Goal: Task Accomplishment & Management: Complete application form

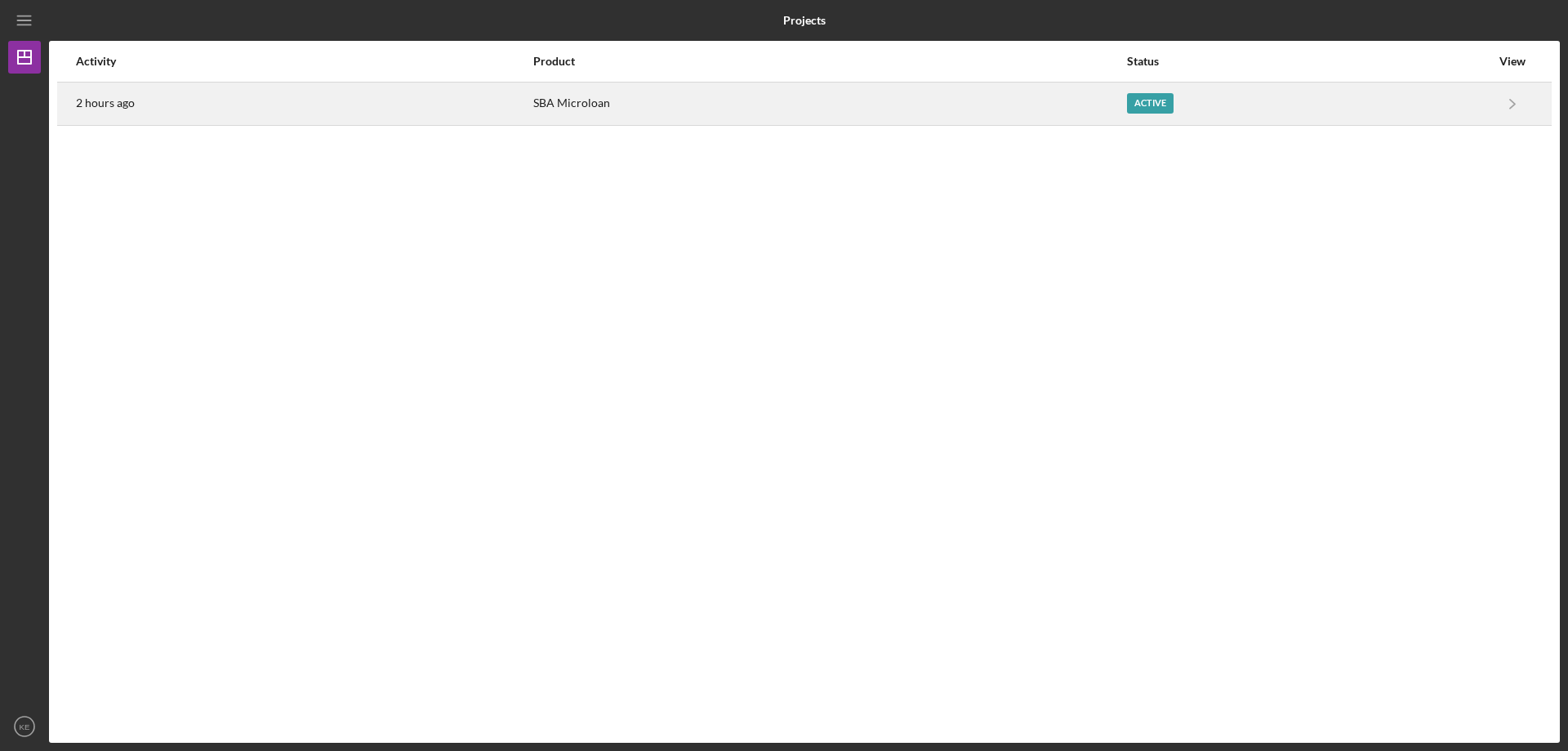
click at [1035, 125] on table "Activity Product Status View 2 hours ago SBA Microloan Active Icon/Navigate SBA…" at bounding box center [804, 83] width 1495 height 85
click at [1046, 103] on div "SBA Microloan" at bounding box center [830, 104] width 593 height 40
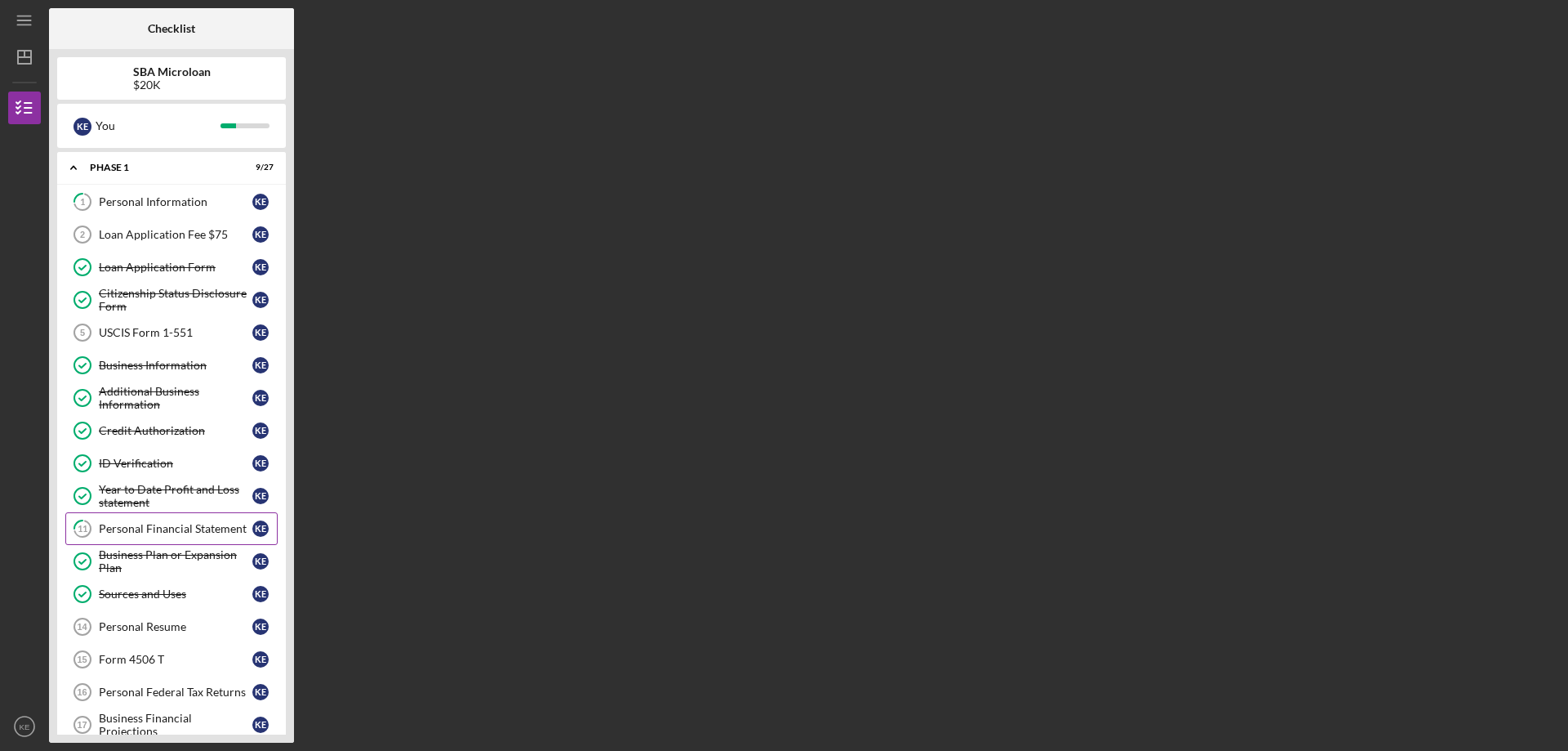
click at [201, 524] on div "Personal Financial Statement" at bounding box center [175, 529] width 153 height 13
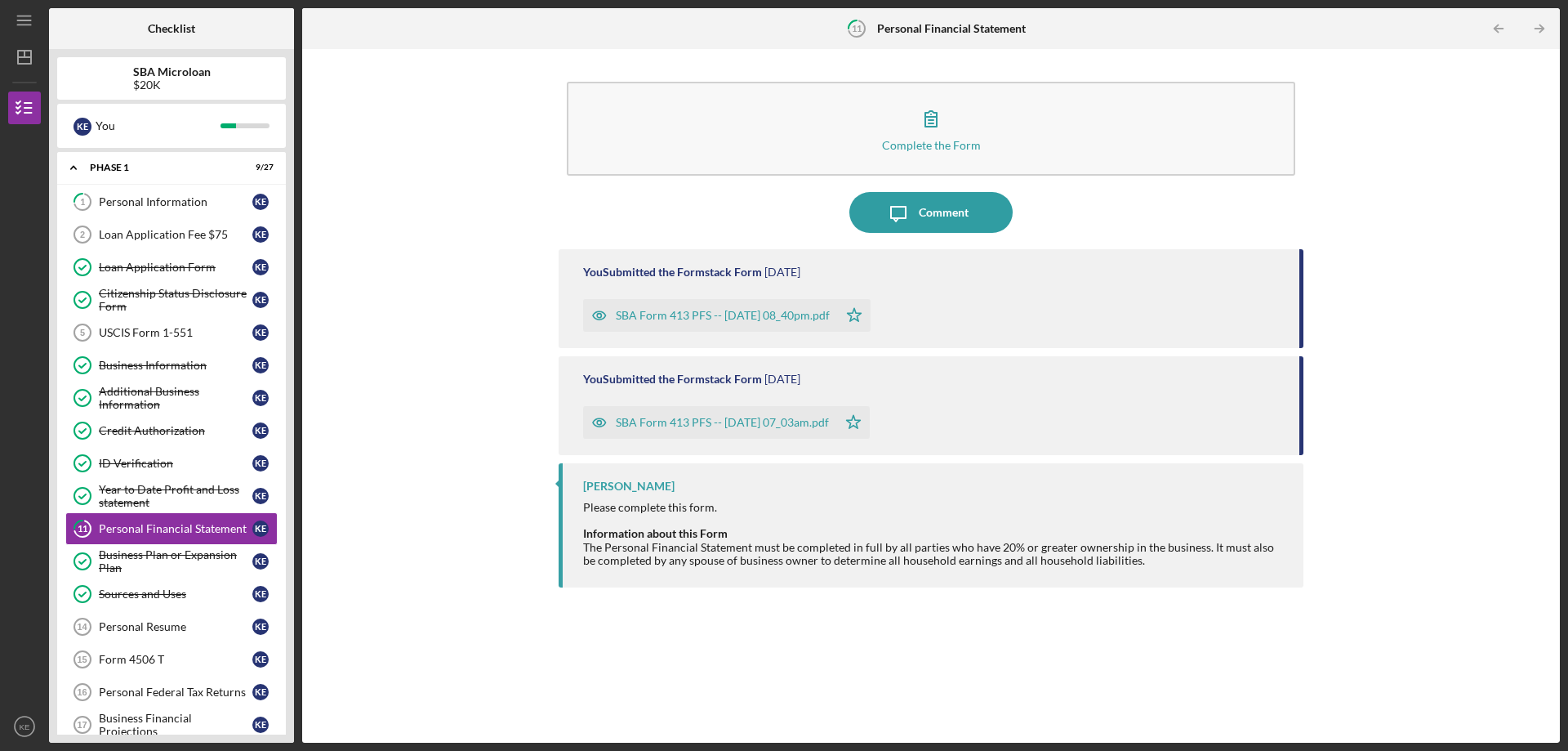
click at [776, 313] on div "SBA Form 413 PFS -- [DATE] 08_40pm.pdf" at bounding box center [722, 315] width 214 height 13
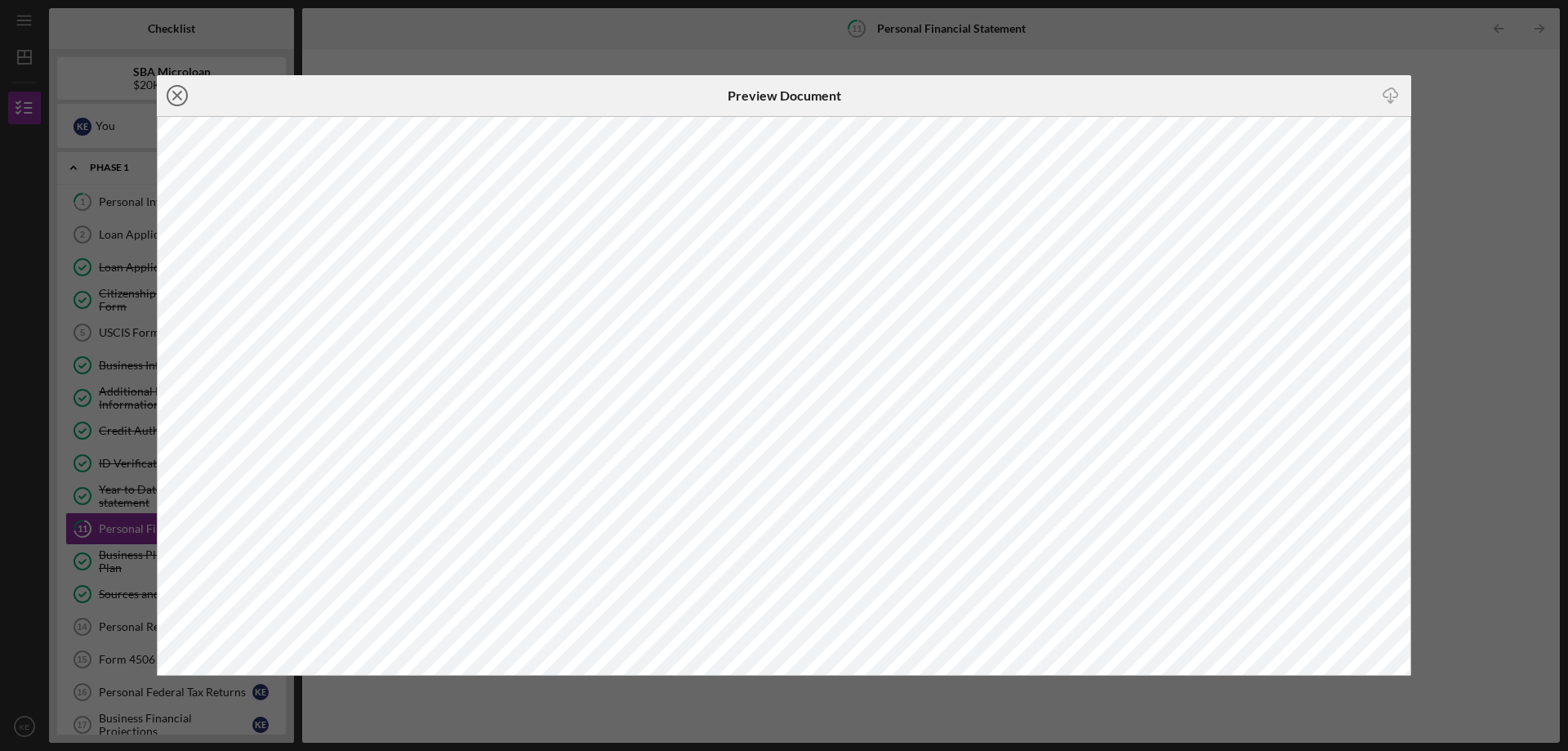
click at [172, 91] on icon "Icon/Close" at bounding box center [177, 95] width 40 height 40
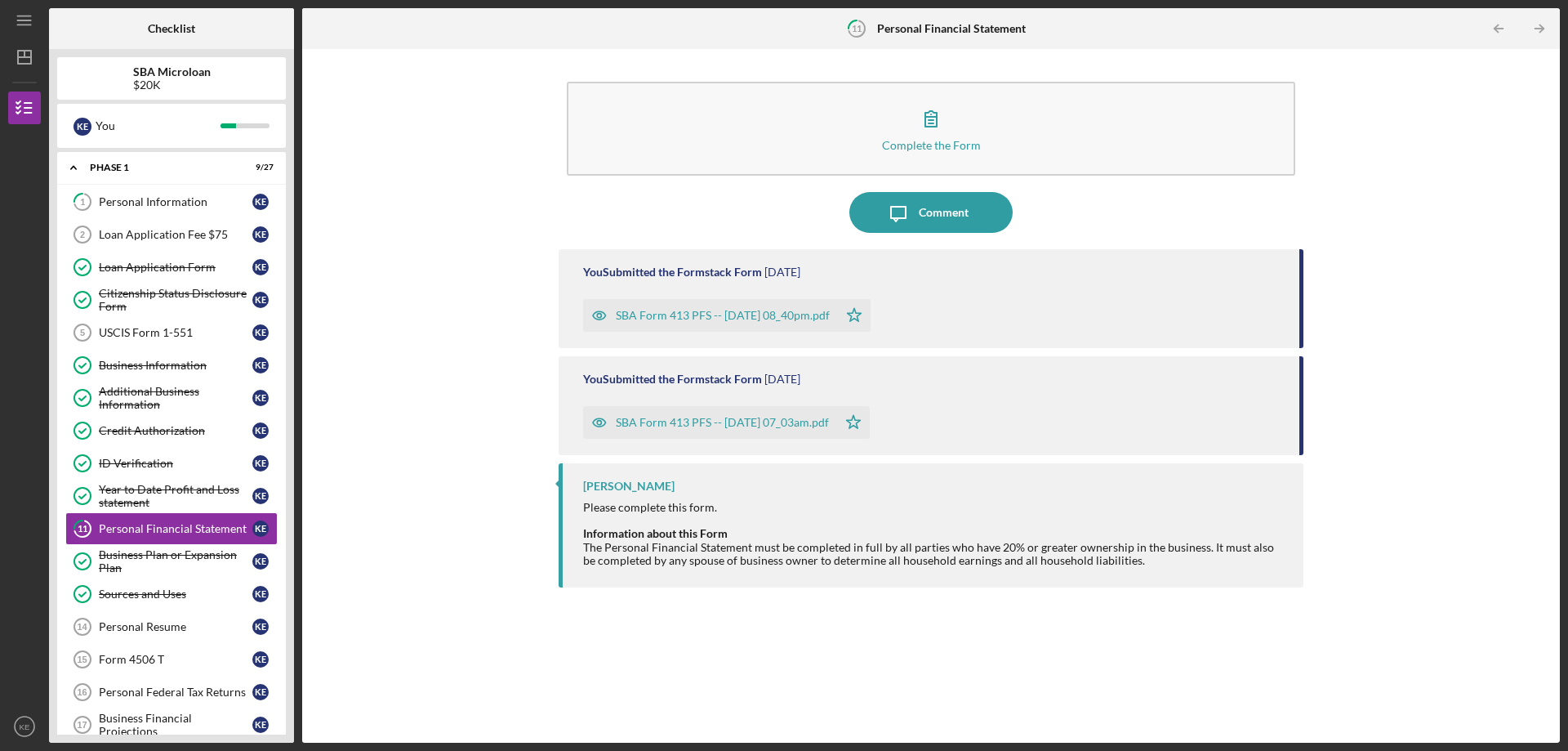
click at [786, 420] on div "SBA Form 413 PFS -- [DATE] 07_03am.pdf" at bounding box center [722, 423] width 214 height 13
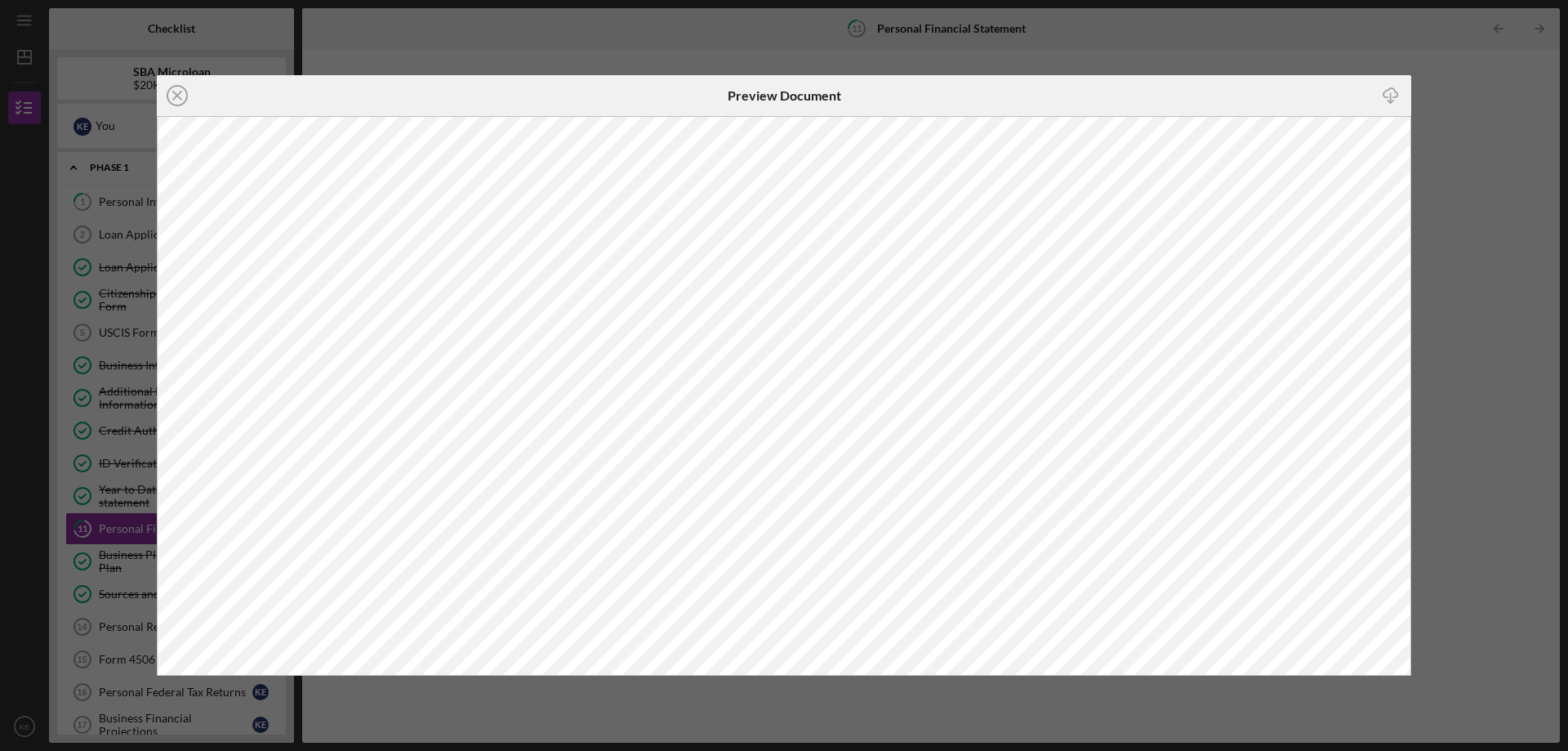
click at [174, 95] on icon "Icon/Close" at bounding box center [177, 95] width 40 height 40
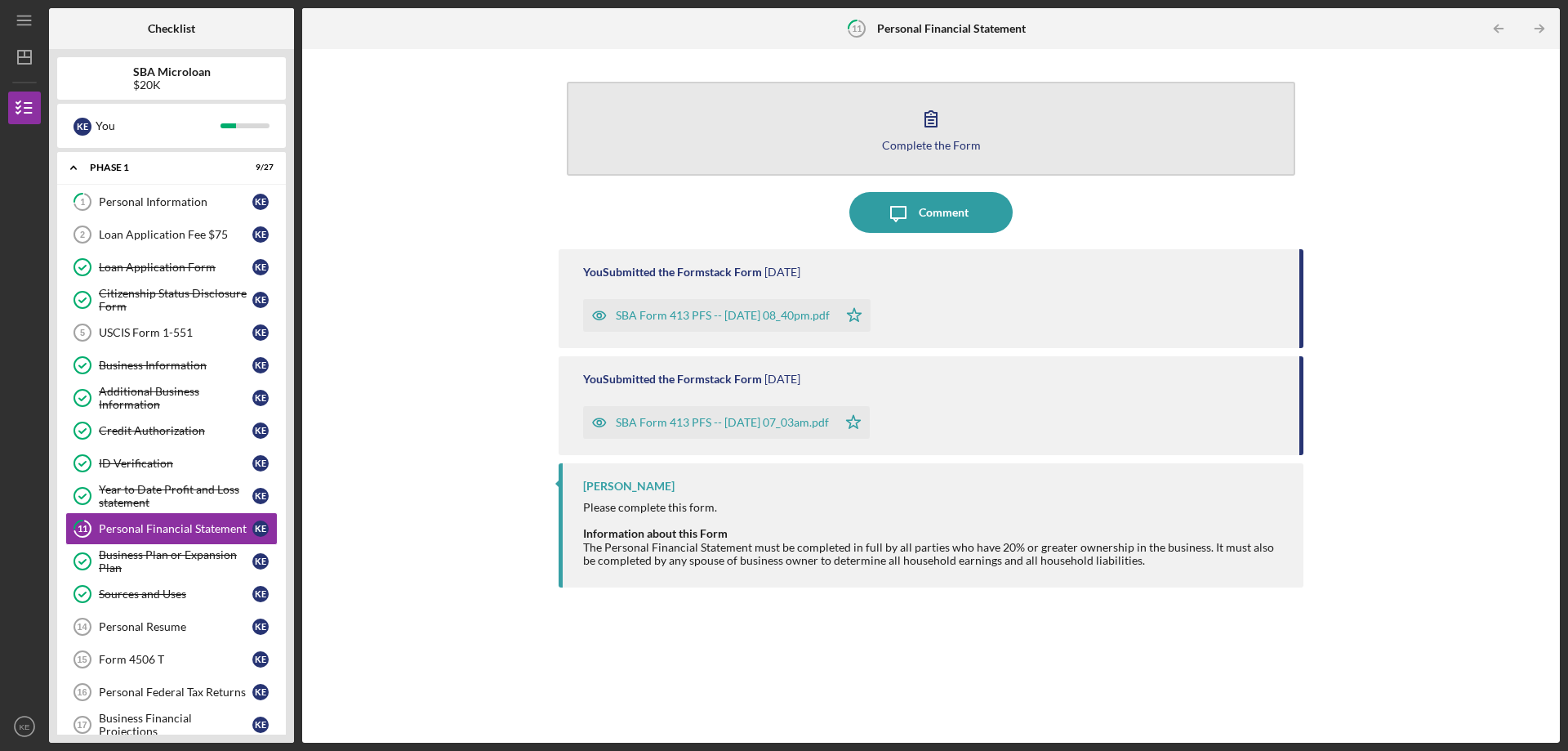
click at [934, 116] on icon "button" at bounding box center [930, 118] width 40 height 40
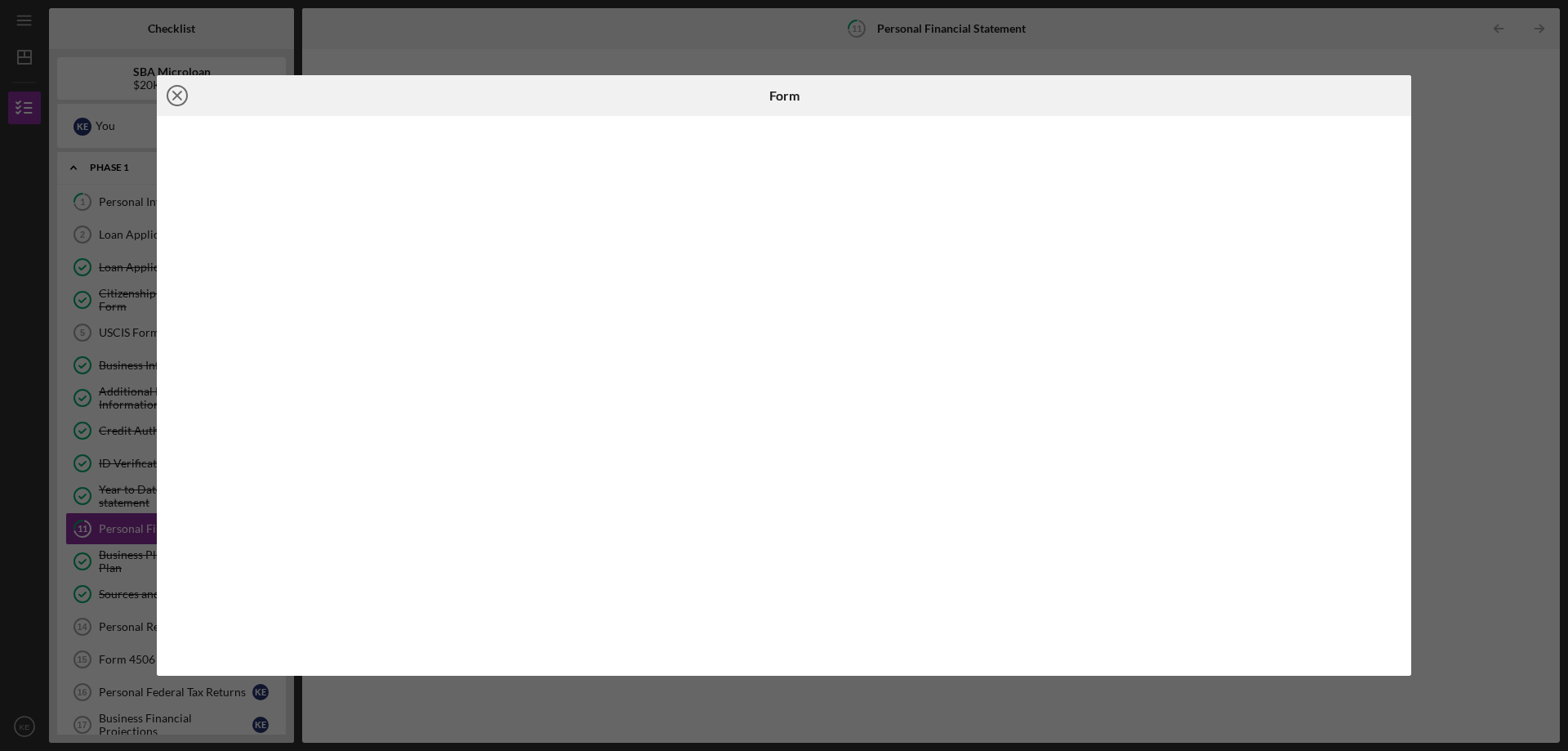
click at [182, 88] on icon "Icon/Close" at bounding box center [177, 95] width 40 height 40
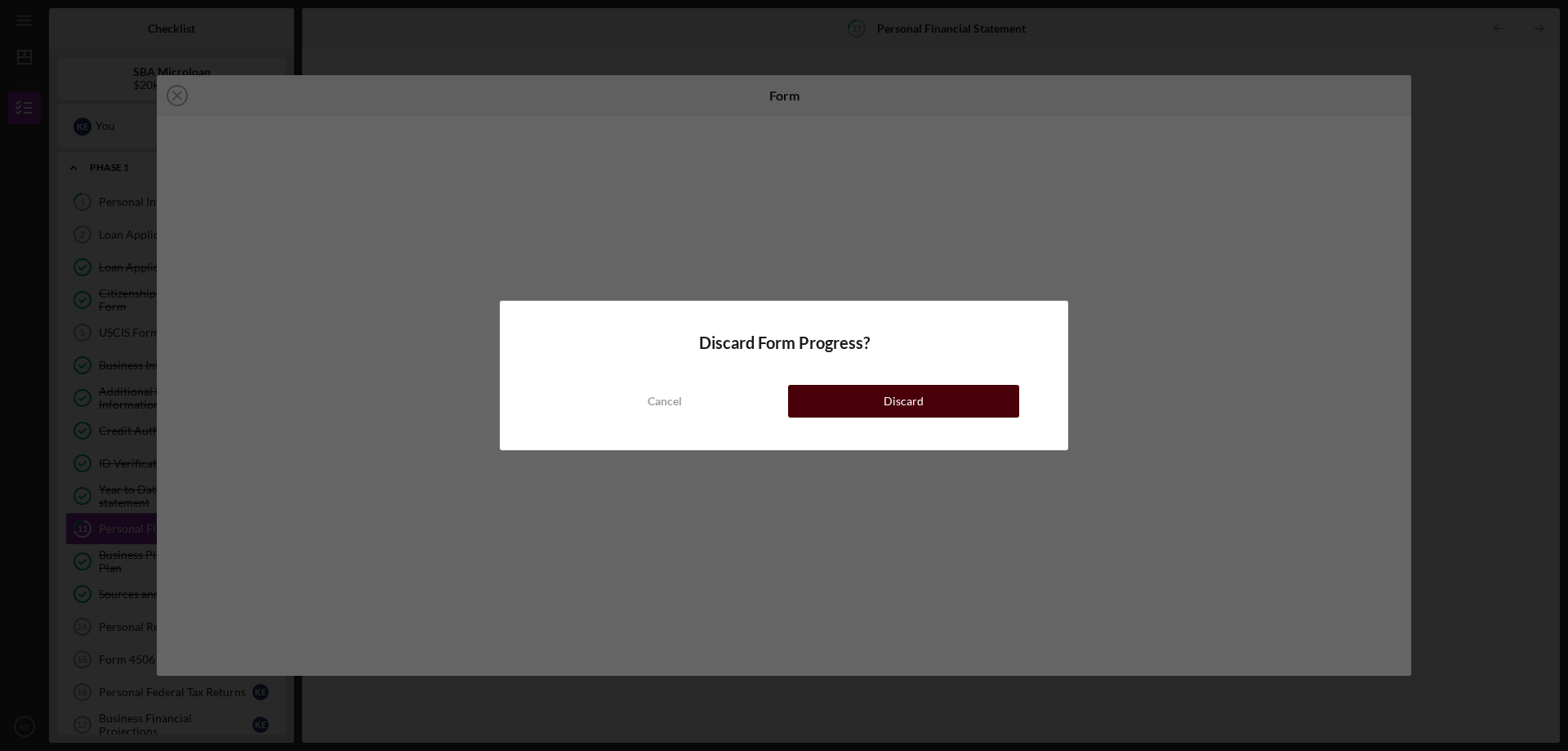
click at [866, 397] on button "Discard" at bounding box center [904, 401] width 231 height 33
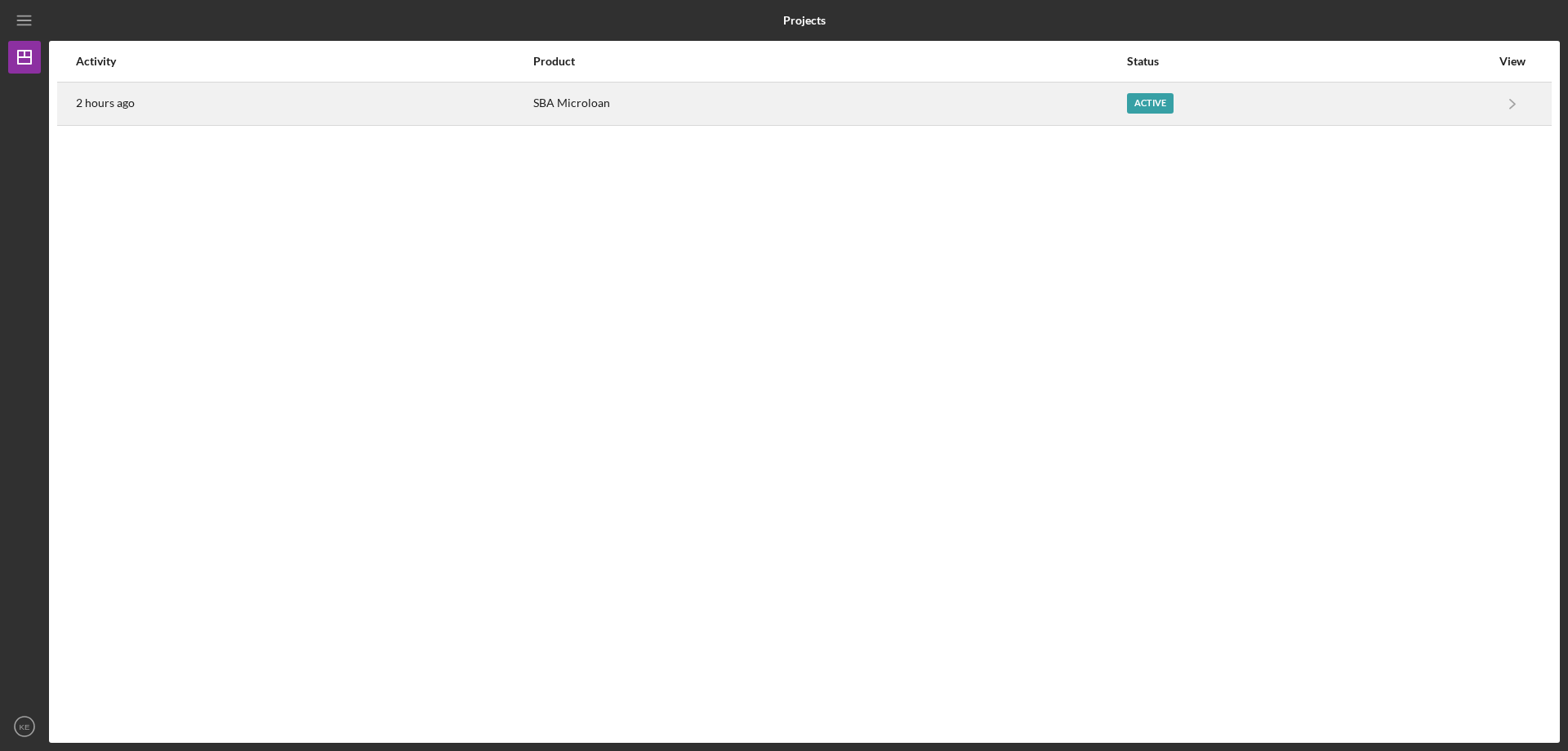
click at [462, 107] on div "2 hours ago" at bounding box center [304, 104] width 456 height 40
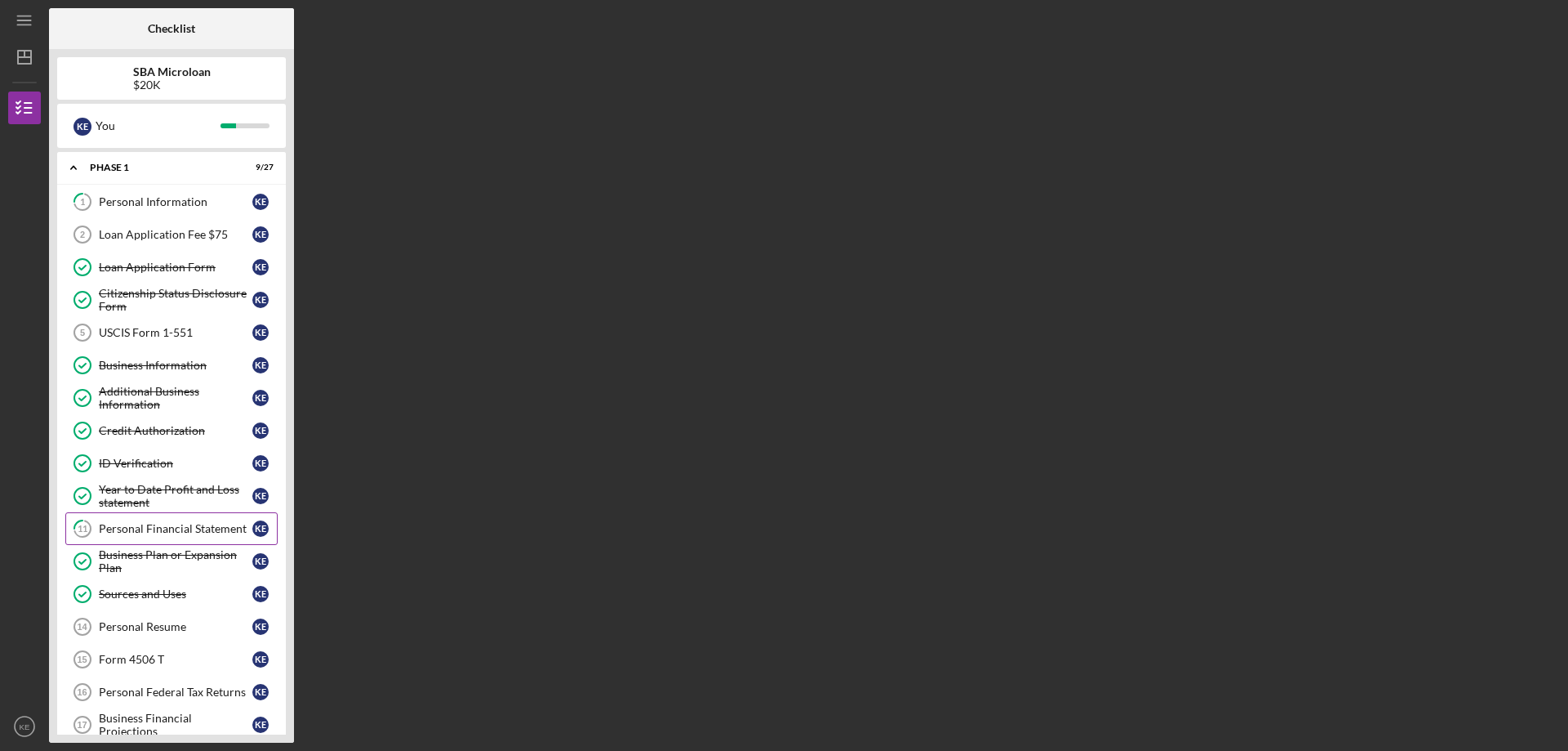
click at [210, 523] on div "Personal Financial Statement" at bounding box center [175, 529] width 153 height 13
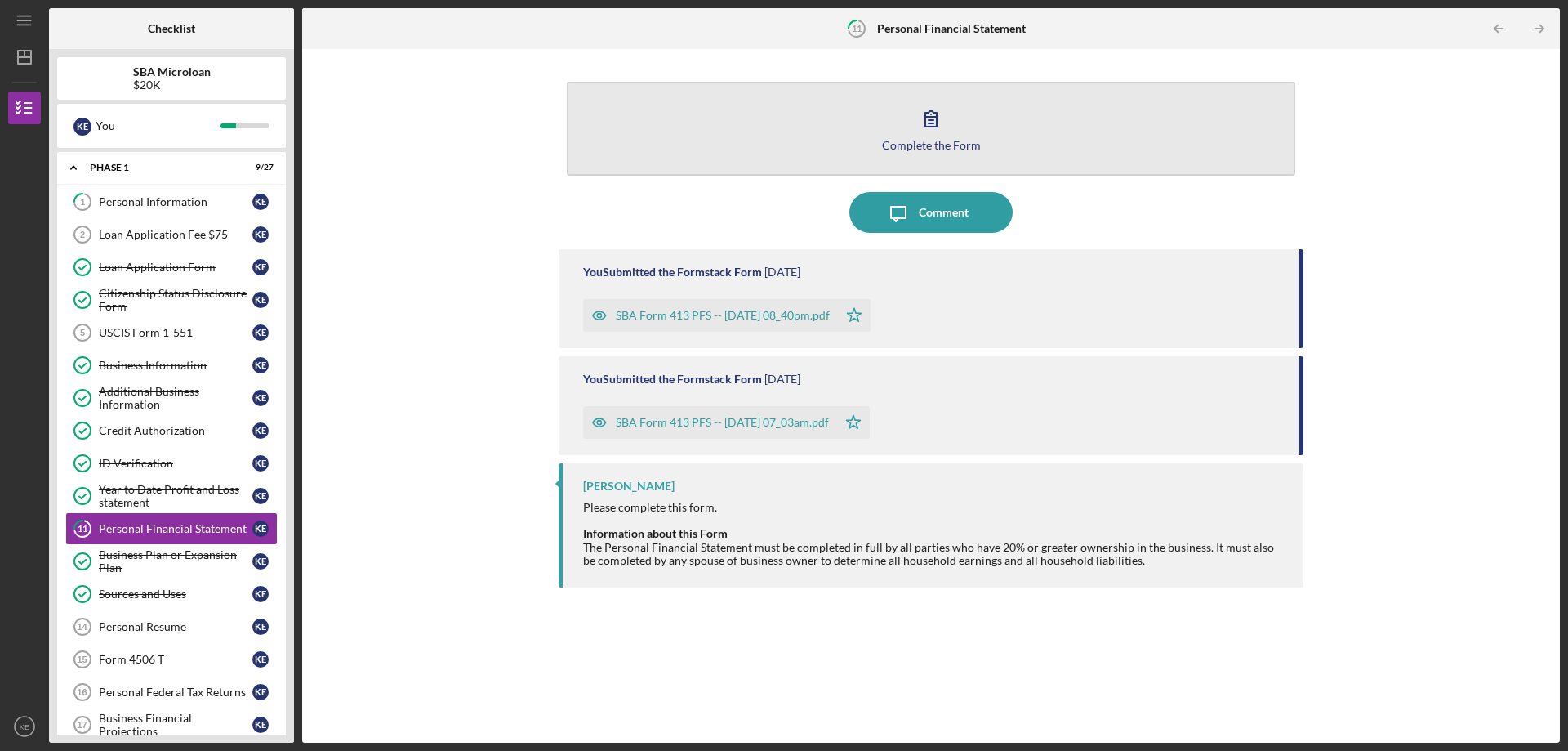
click at [895, 147] on div "Complete the Form" at bounding box center [931, 145] width 99 height 12
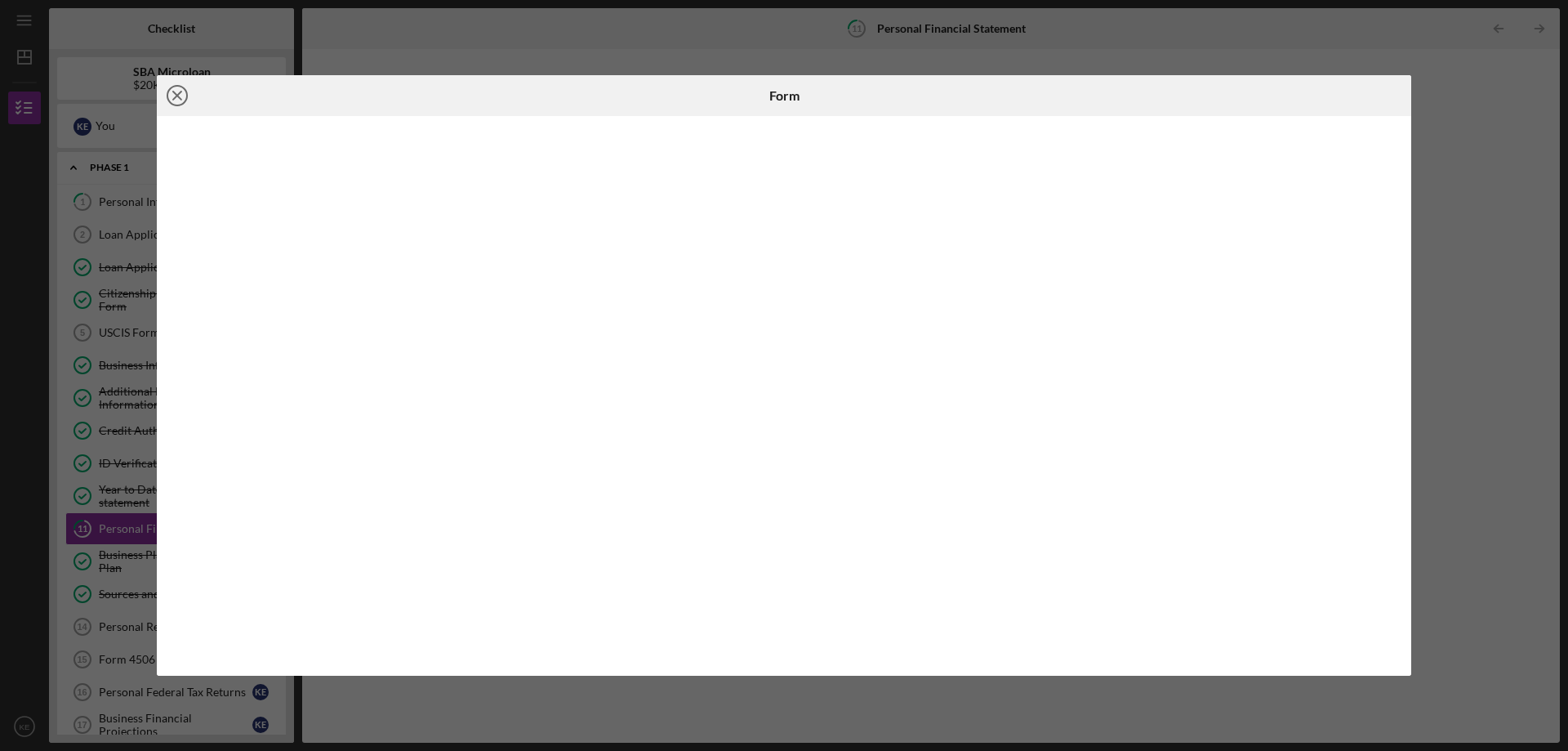
click at [184, 102] on circle at bounding box center [177, 95] width 20 height 20
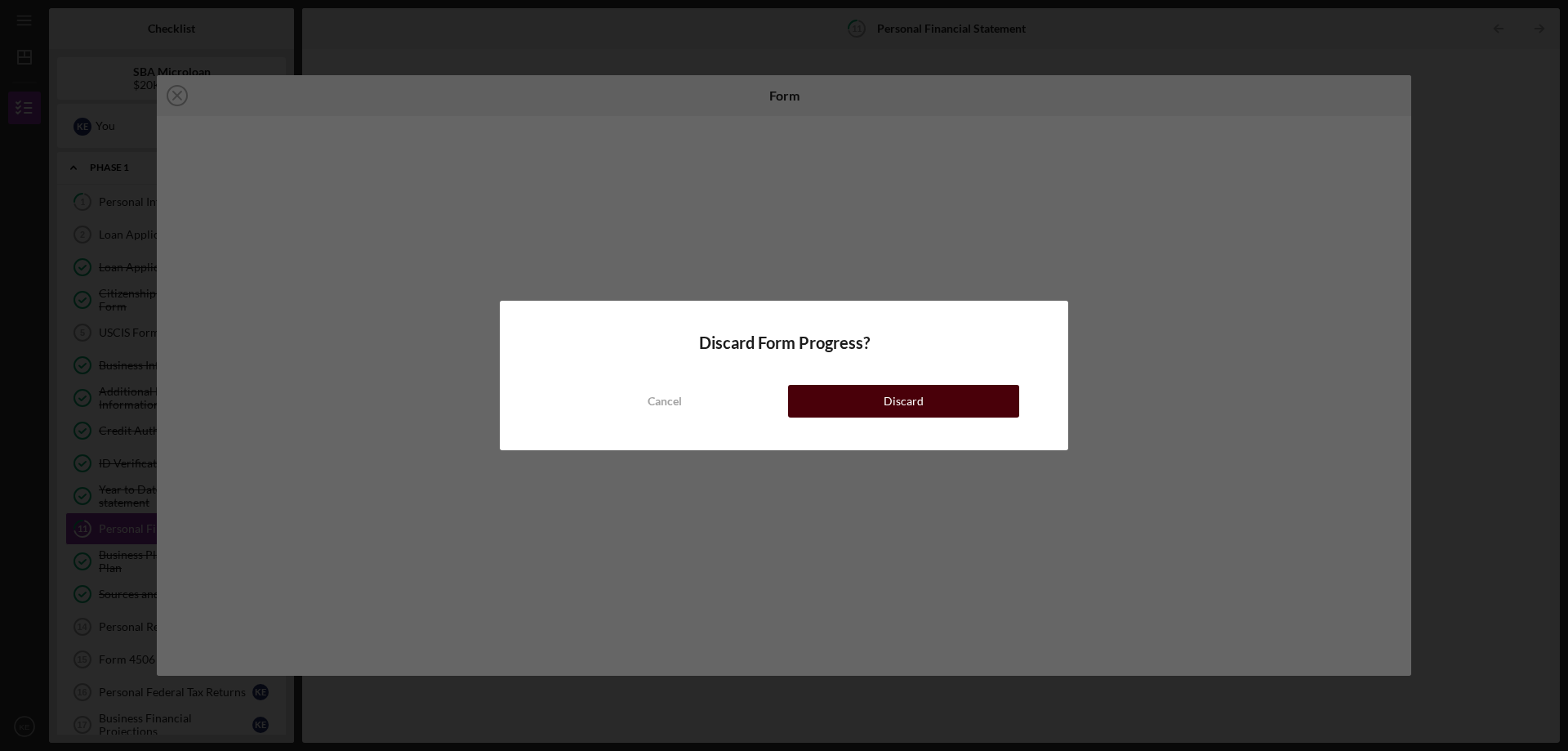
click at [946, 396] on button "Discard" at bounding box center [904, 401] width 231 height 33
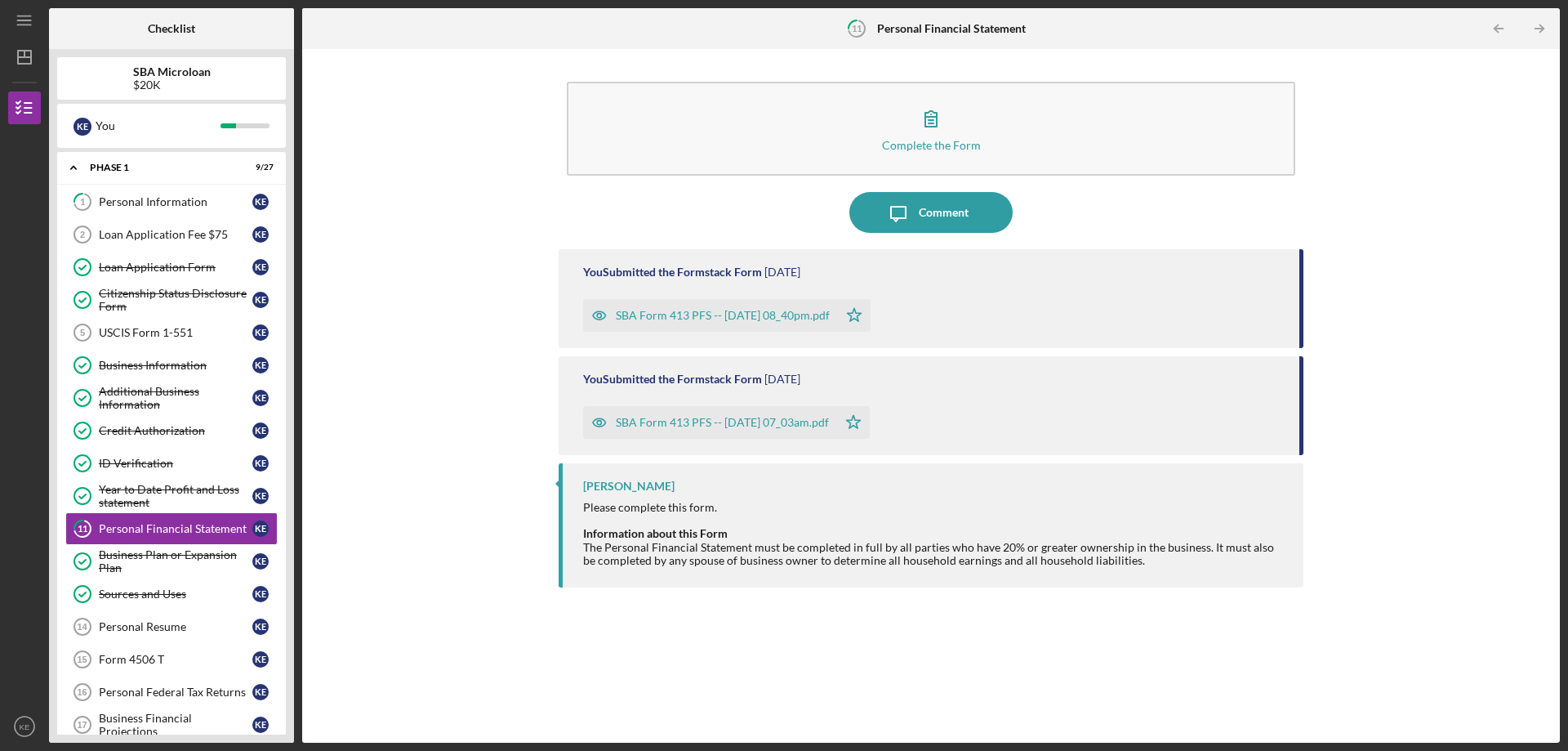
click at [802, 312] on div "SBA Form 413 PFS -- [DATE] 08_40pm.pdf" at bounding box center [722, 315] width 214 height 13
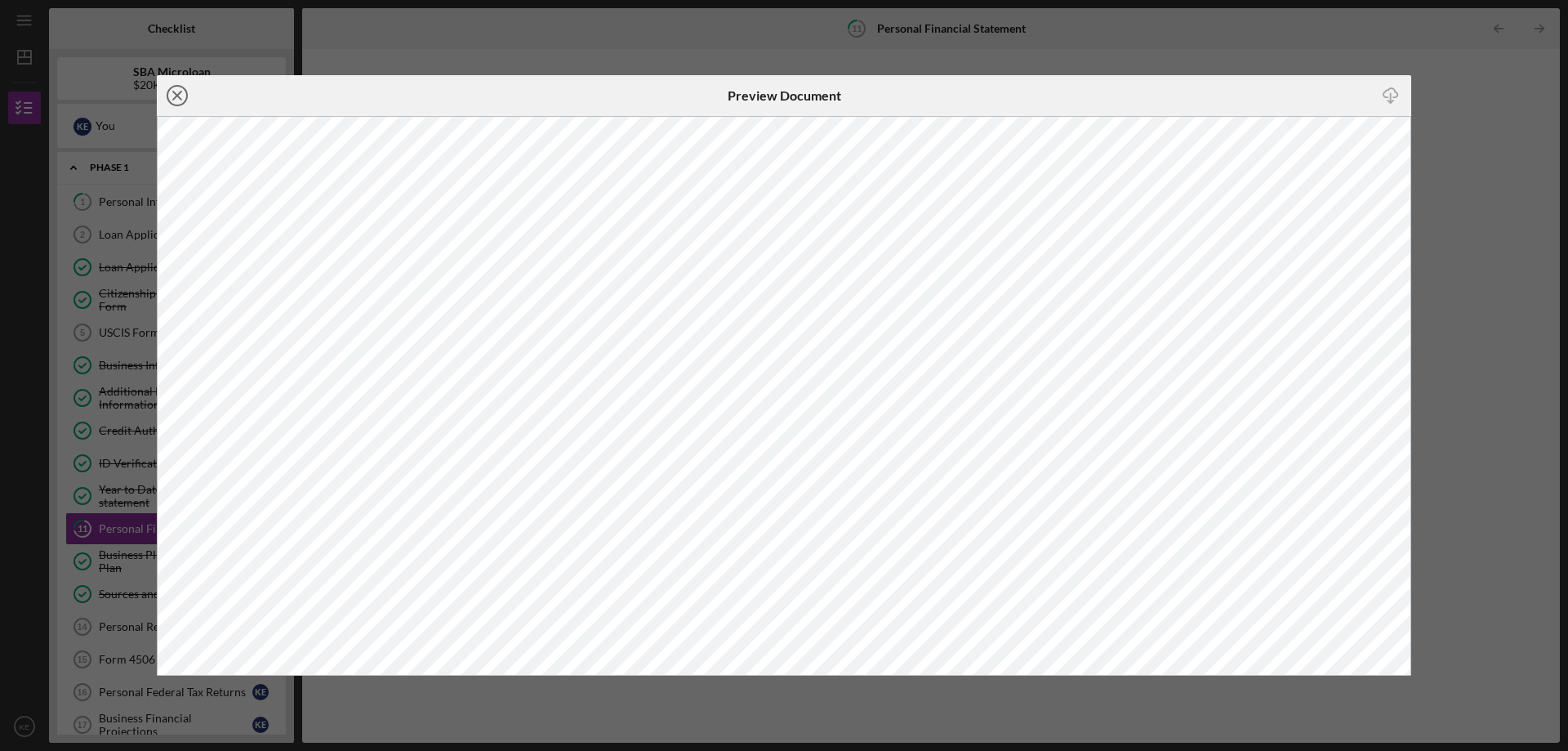
click at [177, 101] on icon "Icon/Close" at bounding box center [177, 95] width 40 height 40
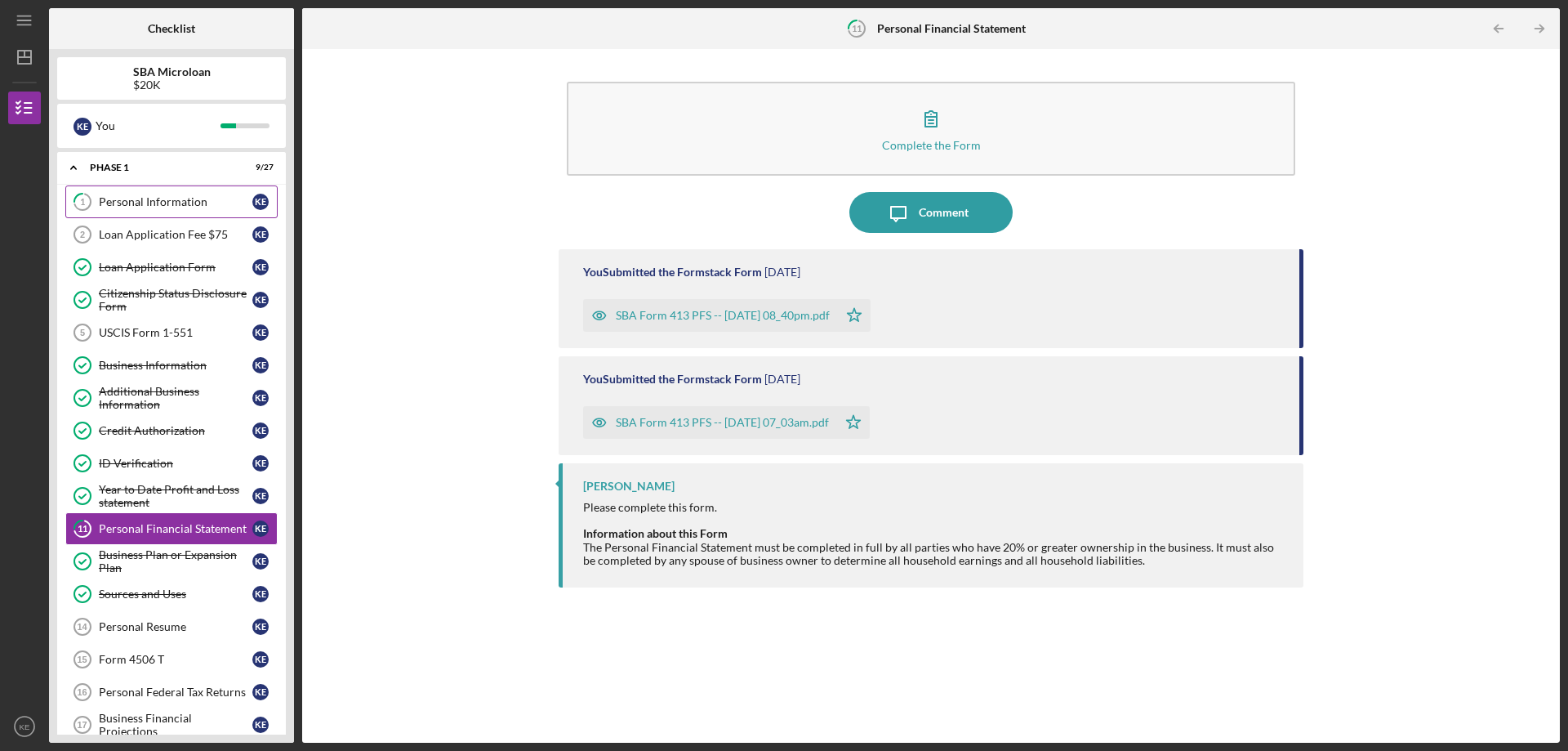
click at [156, 194] on link "1 Personal Information K E" at bounding box center [171, 201] width 213 height 33
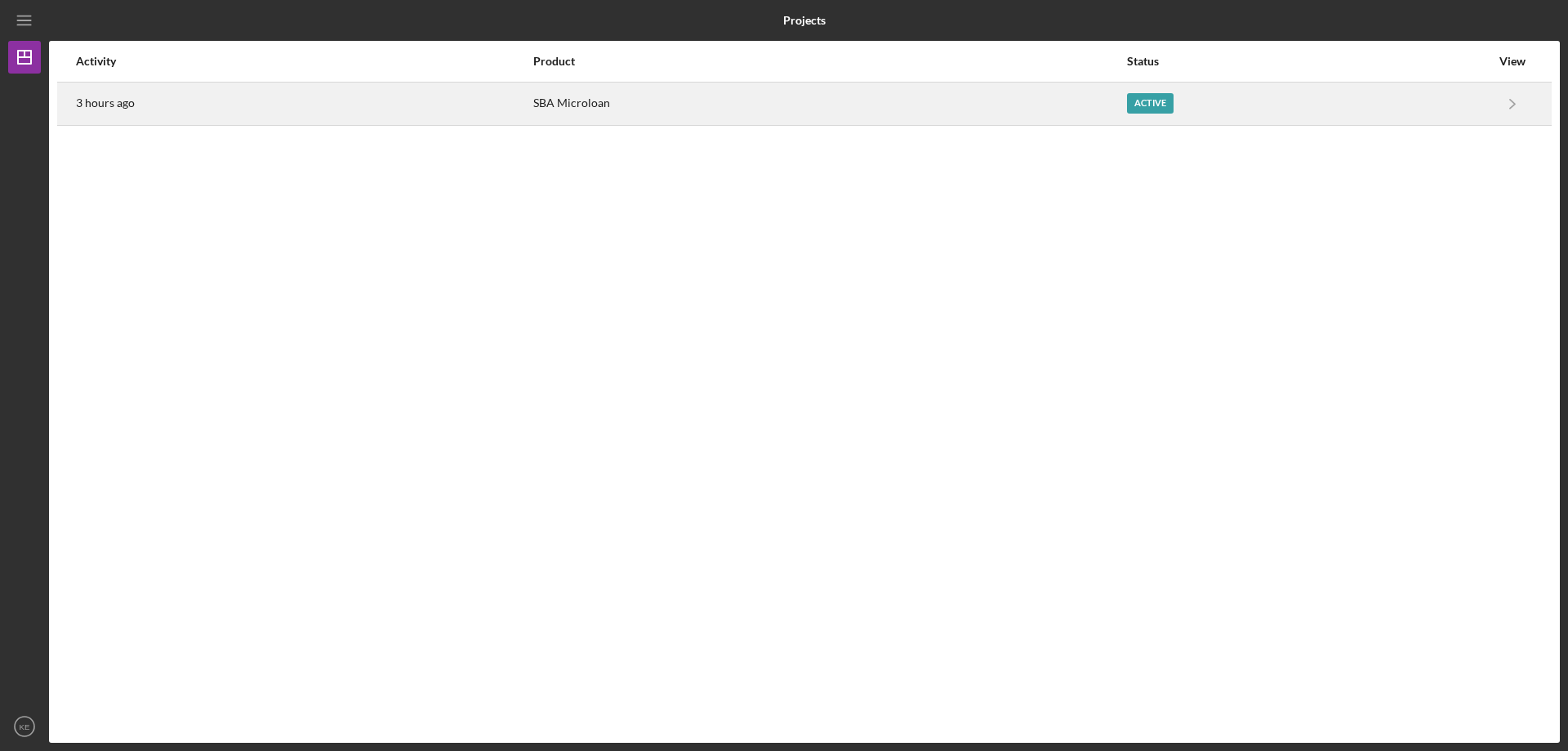
click at [102, 113] on div "3 hours ago" at bounding box center [304, 104] width 456 height 40
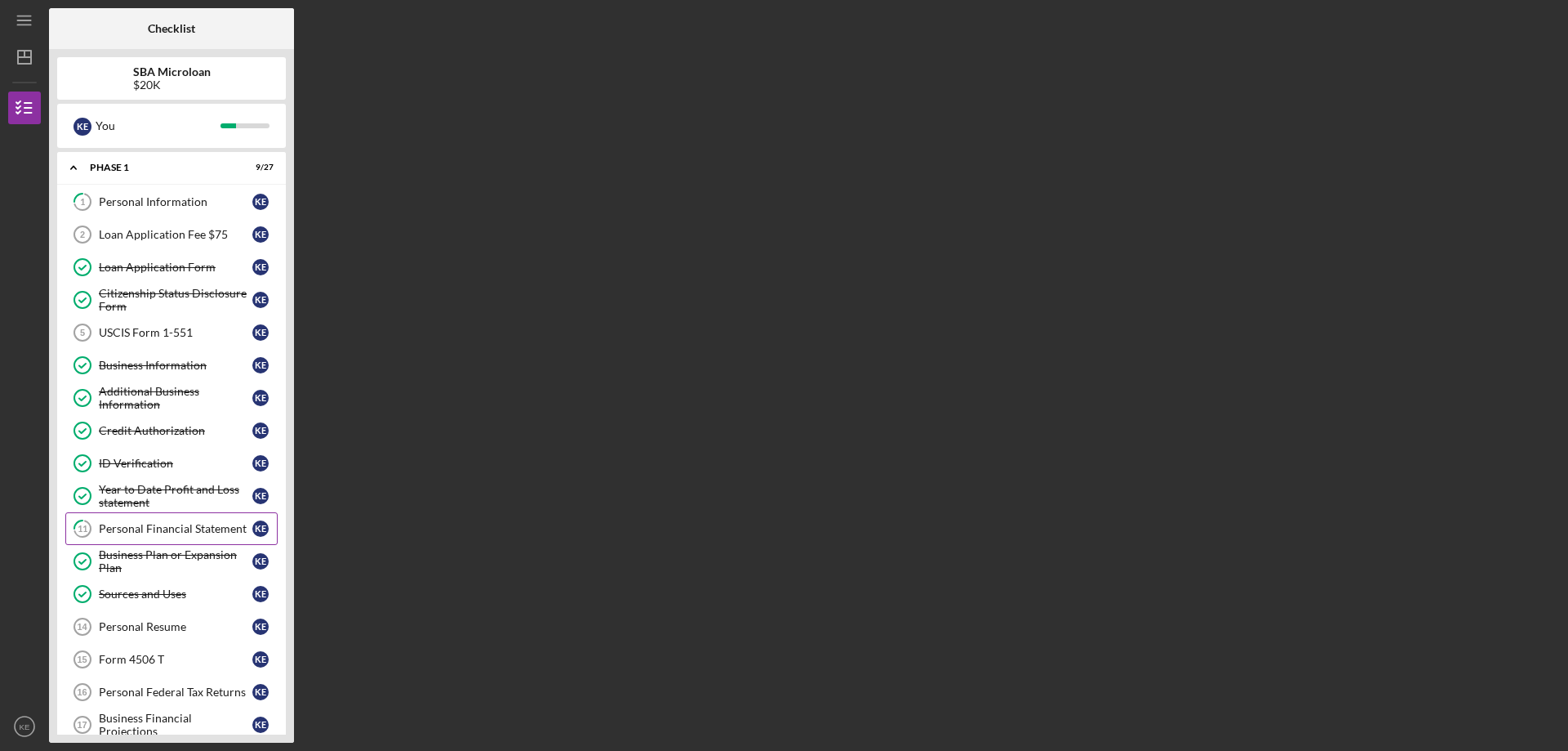
click at [201, 532] on div "Personal Financial Statement" at bounding box center [175, 529] width 153 height 13
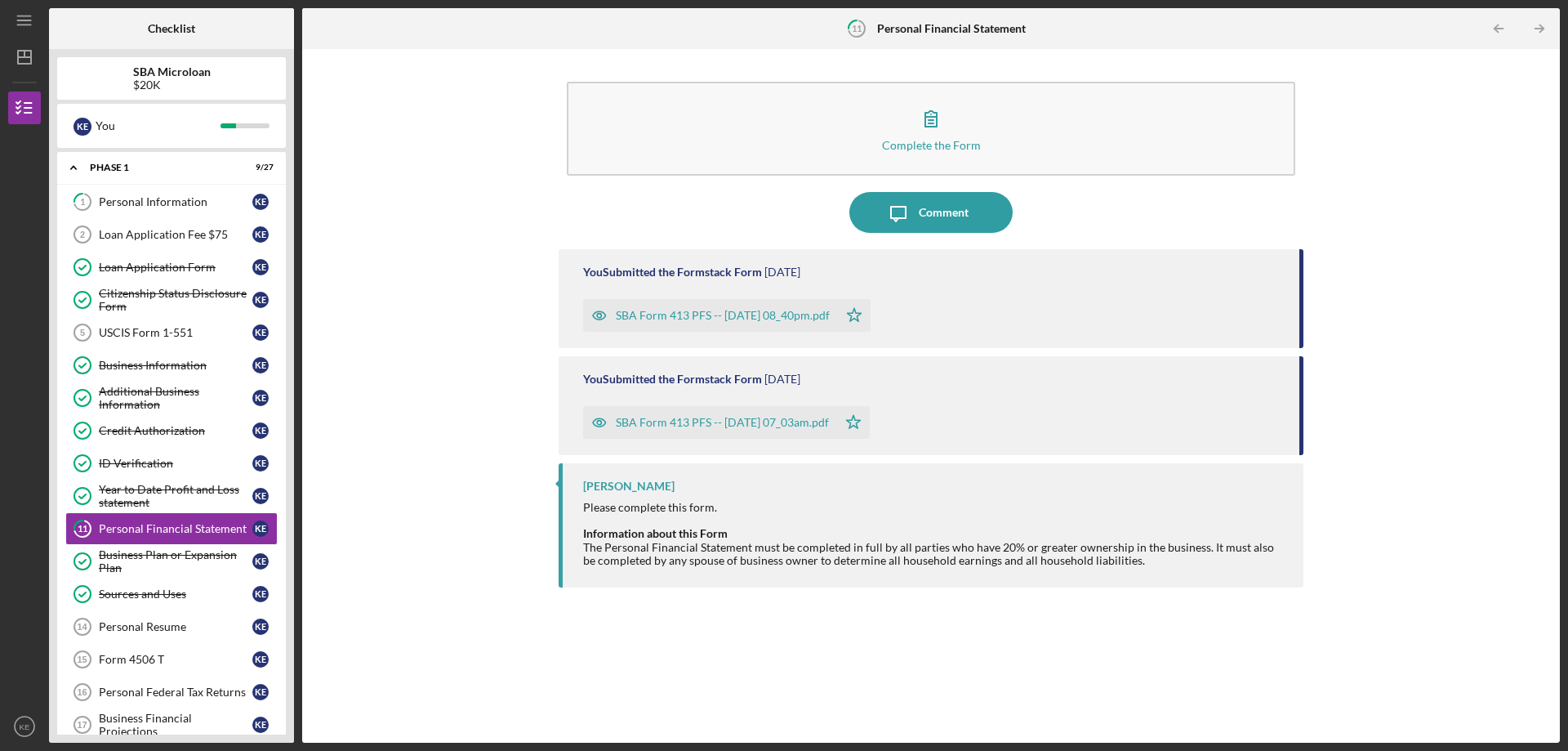
click at [796, 431] on div "SBA Form 413 PFS -- [DATE] 07_03am.pdf" at bounding box center [710, 423] width 254 height 33
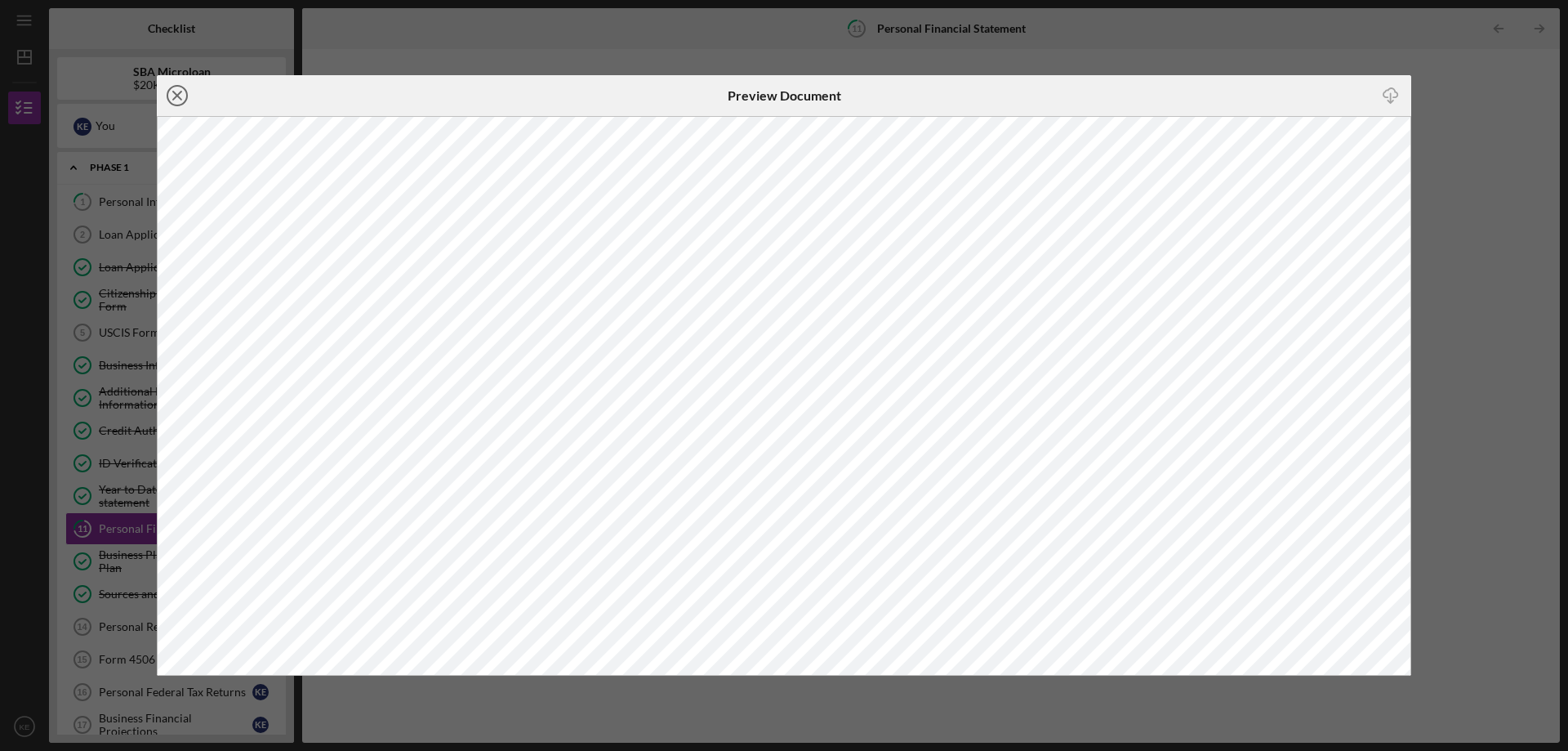
click at [179, 104] on circle at bounding box center [177, 95] width 20 height 20
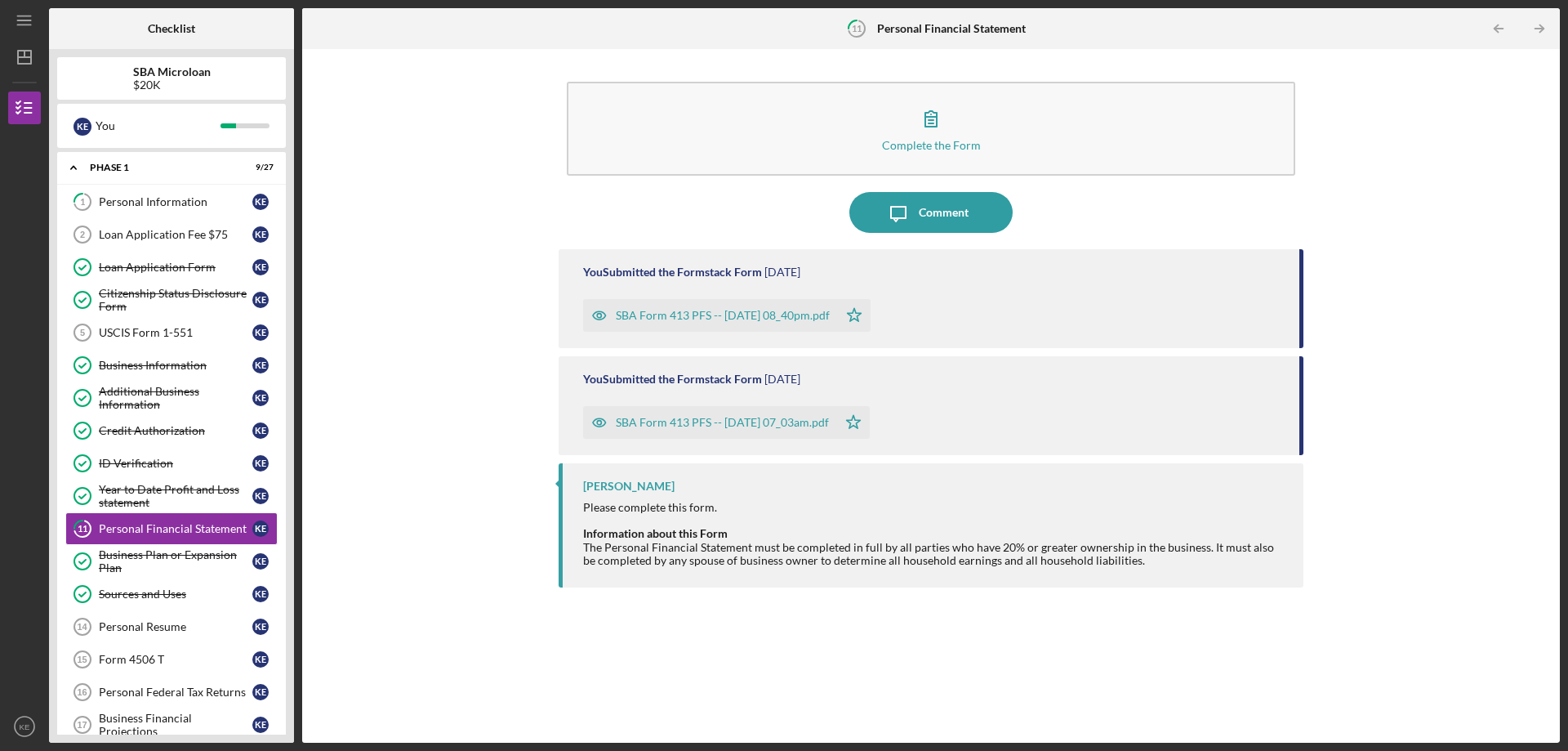
click at [769, 312] on div "SBA Form 413 PFS -- [DATE] 08_40pm.pdf" at bounding box center [722, 315] width 214 height 13
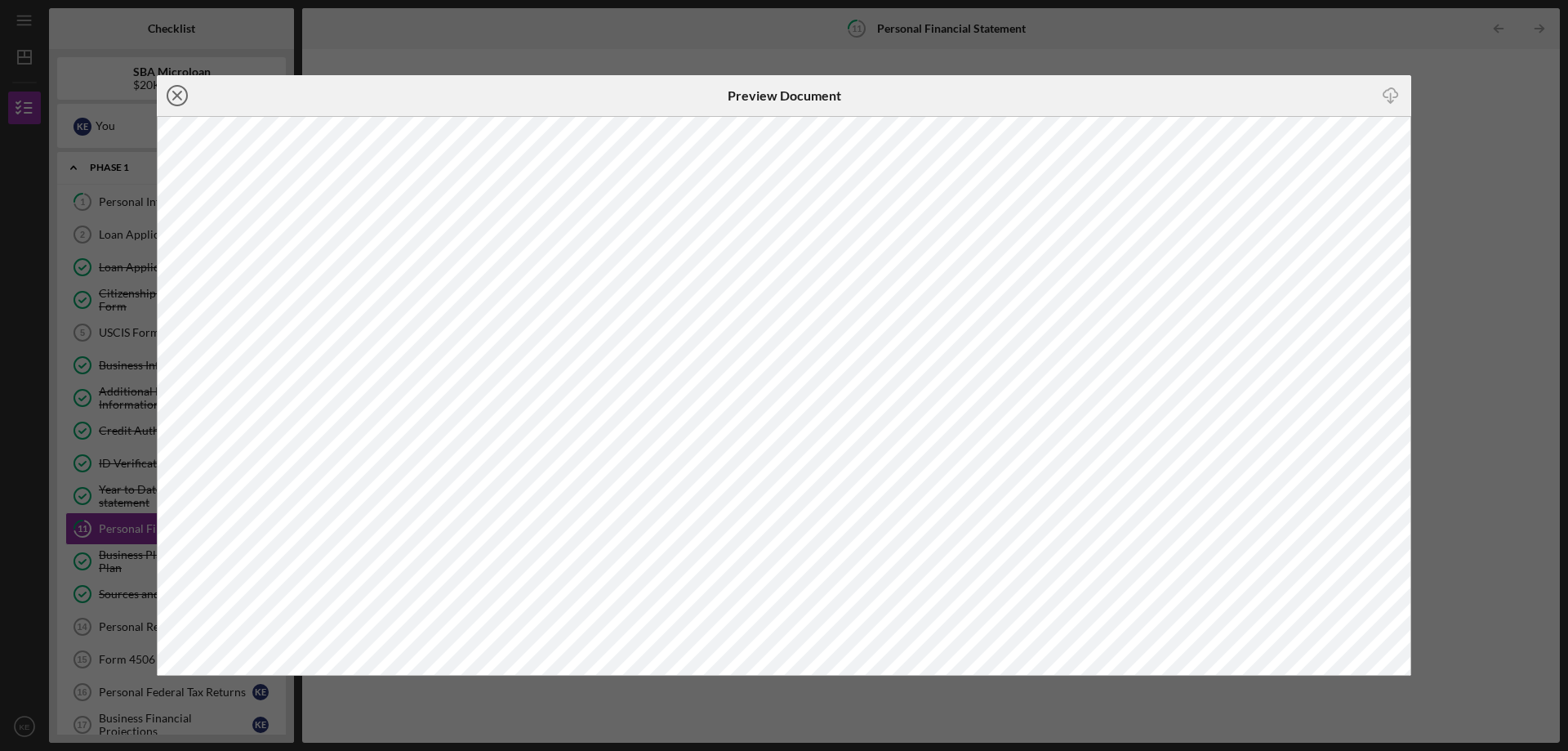
click at [181, 100] on line at bounding box center [177, 95] width 8 height 8
